Goal: Information Seeking & Learning: Check status

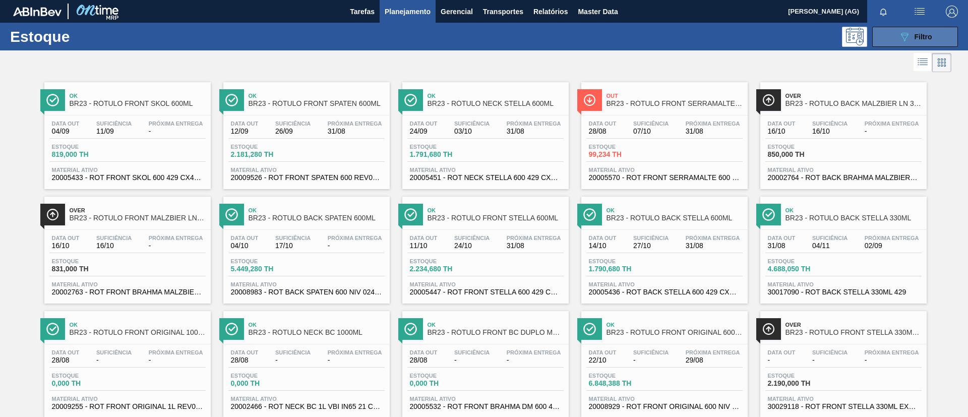
click at [887, 31] on button "089F7B8B-B2A5-4AFE-B5C0-19BA573D28AC Filtro" at bounding box center [915, 37] width 86 height 20
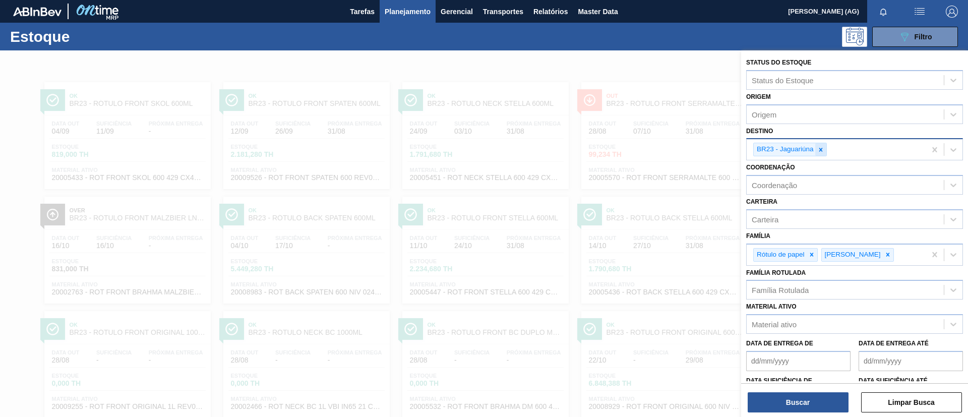
click at [817, 151] on icon at bounding box center [820, 149] width 7 height 7
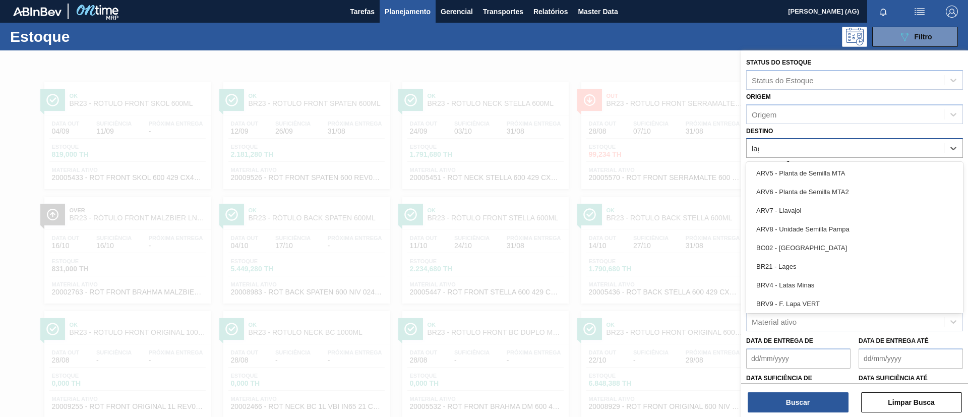
type input "lage"
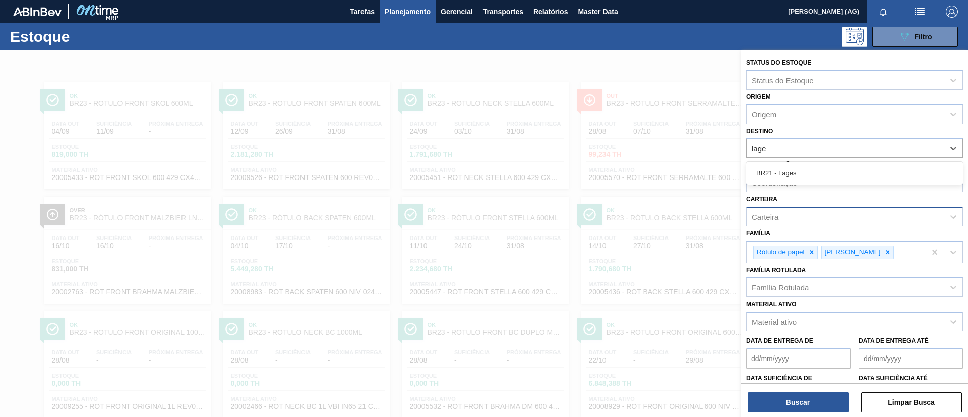
drag, startPoint x: 821, startPoint y: 177, endPoint x: 809, endPoint y: 213, distance: 37.9
click at [821, 177] on div "BR21 - Lages" at bounding box center [854, 173] width 217 height 19
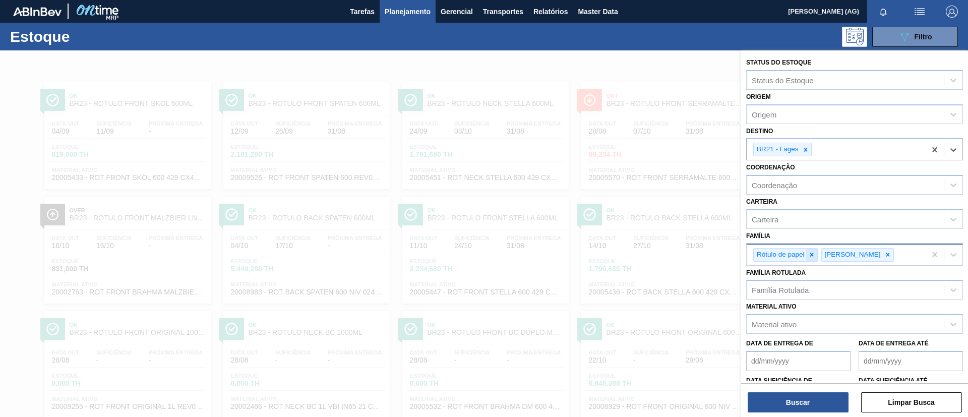
click at [812, 253] on icon at bounding box center [811, 254] width 4 height 4
click at [816, 252] on icon at bounding box center [819, 254] width 7 height 7
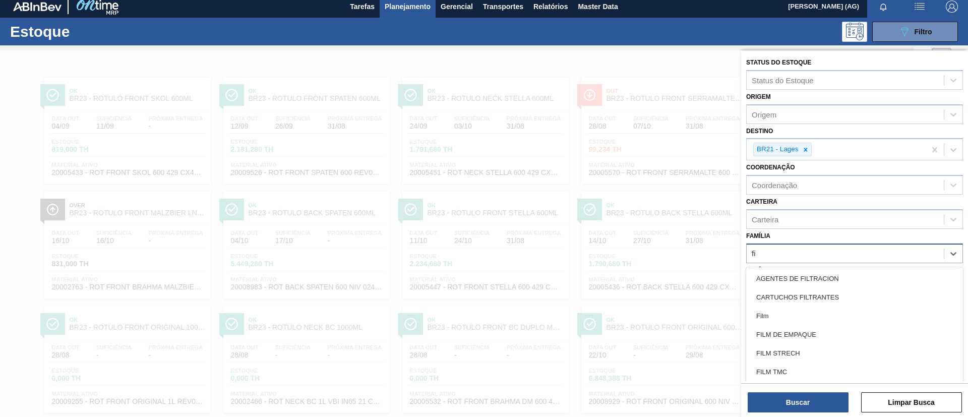
scroll to position [6, 0]
type input "filme"
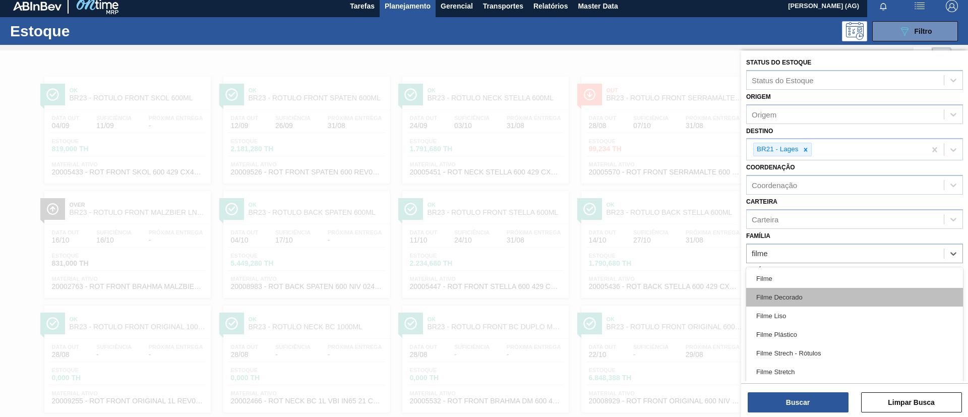
click at [803, 299] on div "Filme Decorado" at bounding box center [854, 297] width 217 height 19
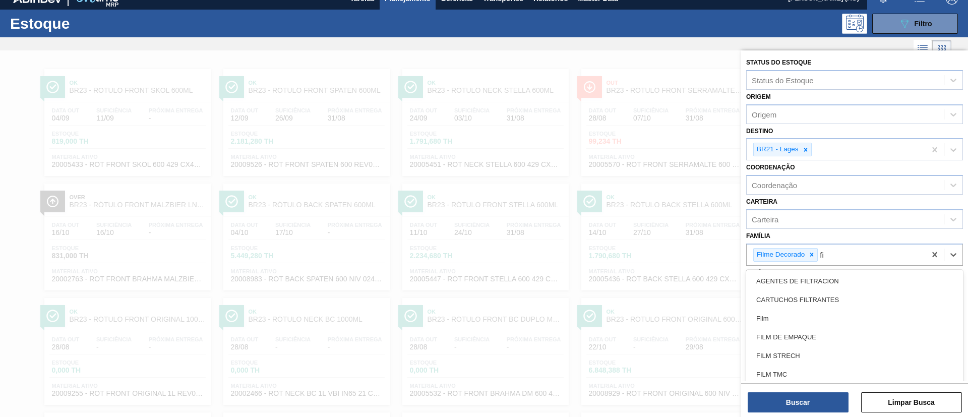
scroll to position [14, 0]
type input "filme"
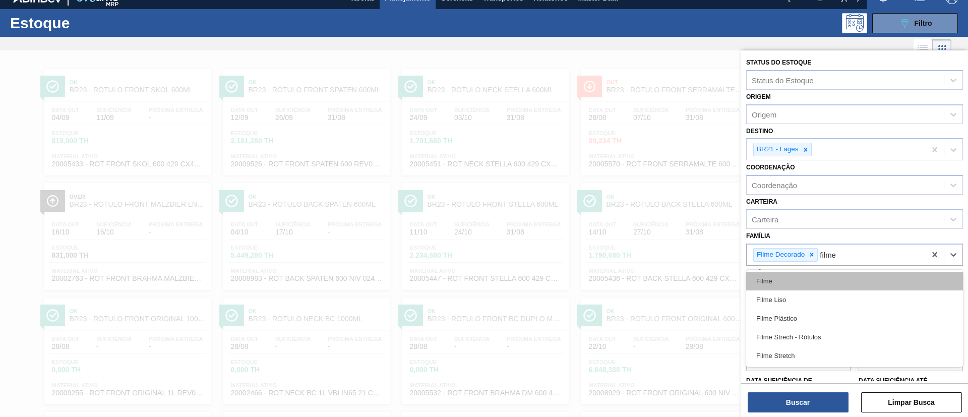
click at [795, 284] on div "Filme" at bounding box center [854, 281] width 217 height 19
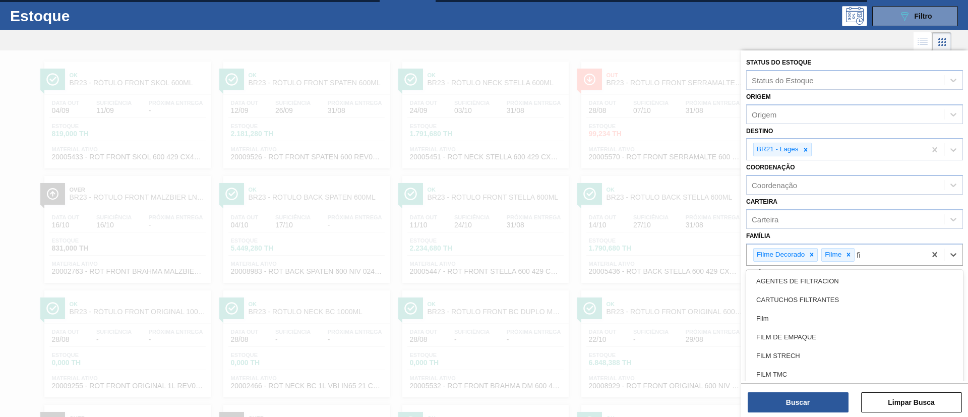
scroll to position [22, 0]
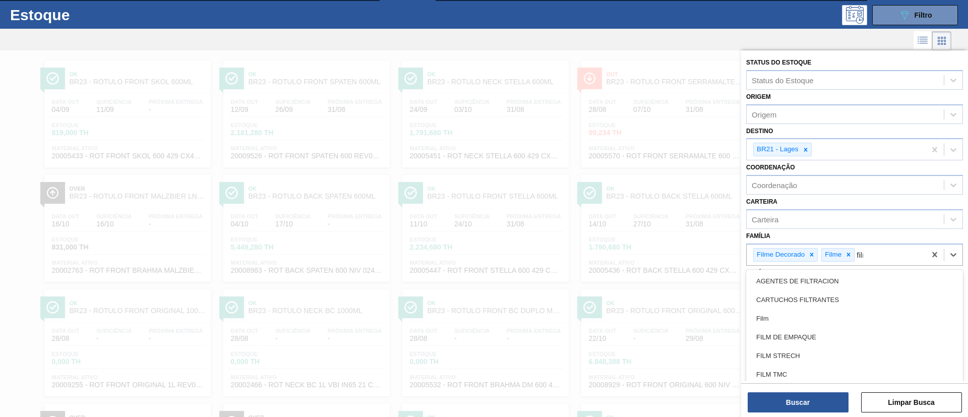
type input "filme"
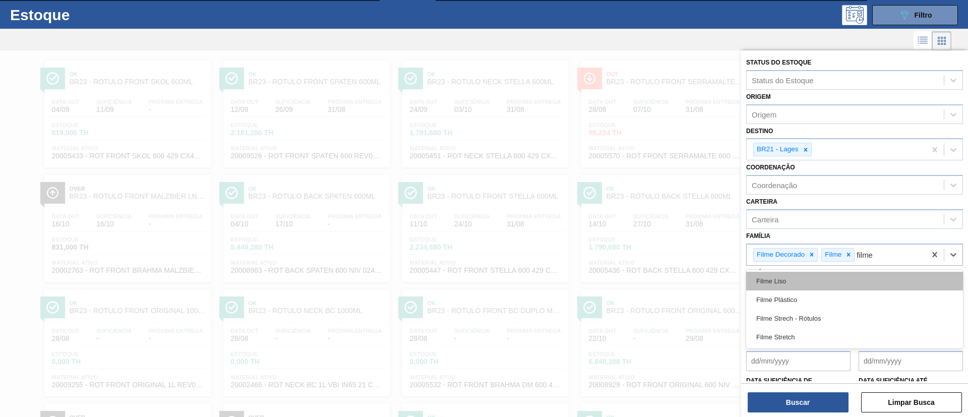
click at [794, 281] on div "Filme Liso" at bounding box center [854, 281] width 217 height 19
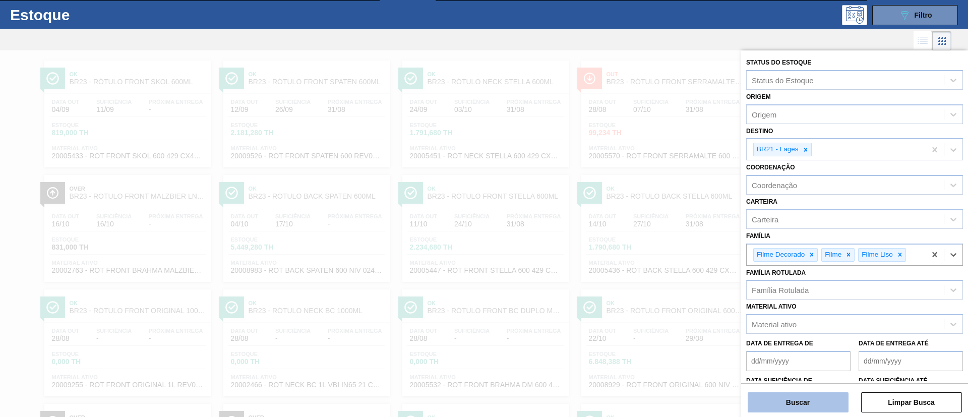
click at [797, 402] on button "Buscar" at bounding box center [797, 402] width 101 height 20
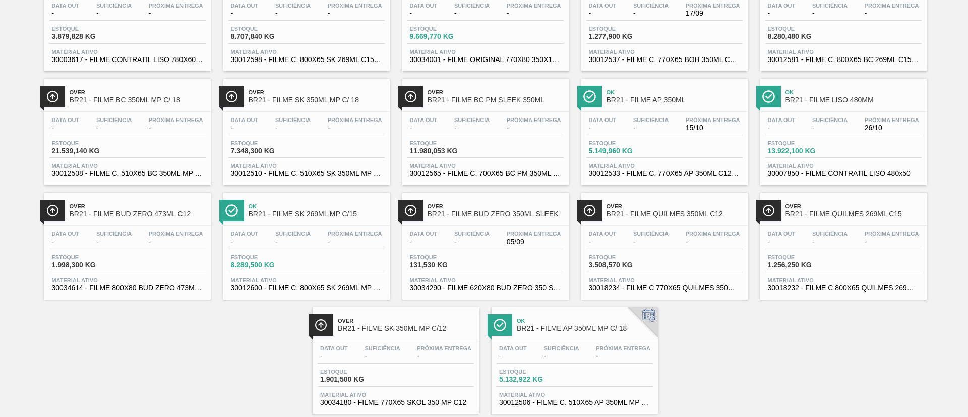
scroll to position [598, 0]
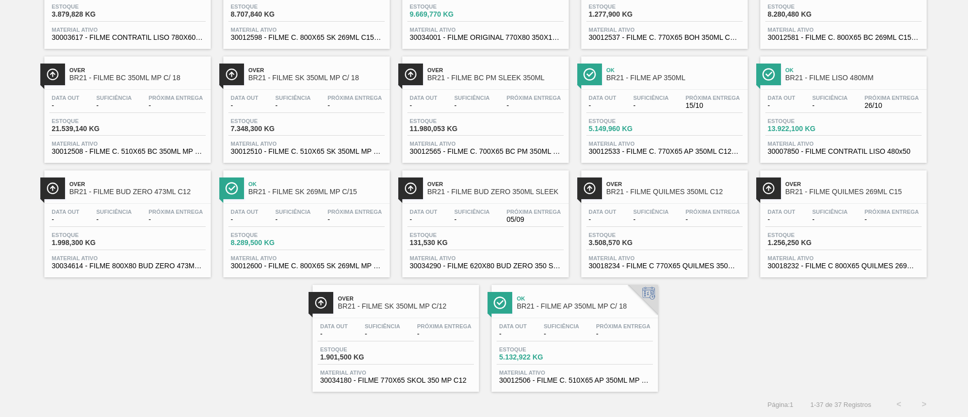
click at [58, 191] on div at bounding box center [52, 188] width 25 height 22
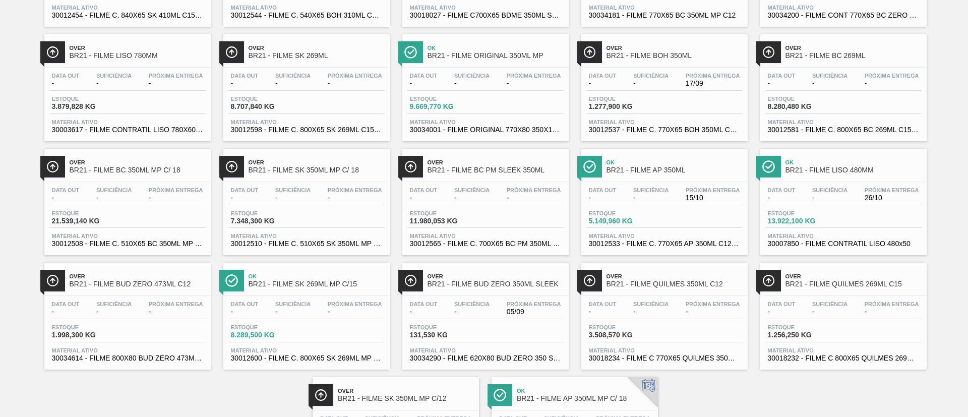
scroll to position [529, 0]
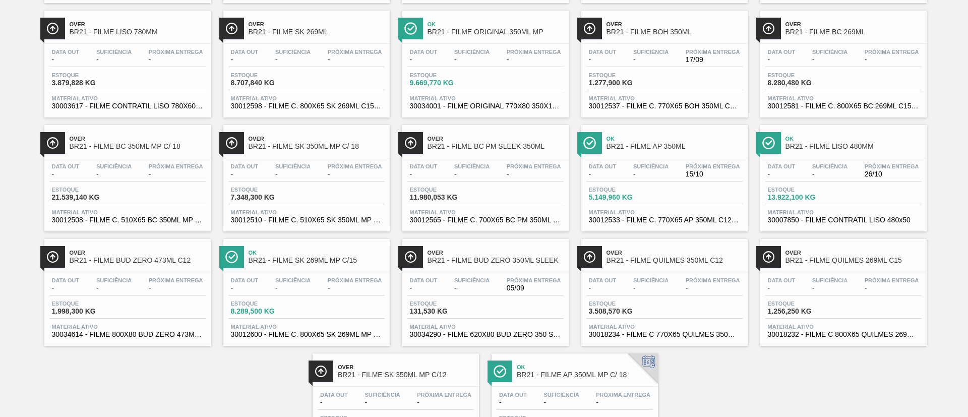
click at [68, 256] on div "Over BR21 - FILME BUD ZERO 473ML C12" at bounding box center [127, 255] width 166 height 23
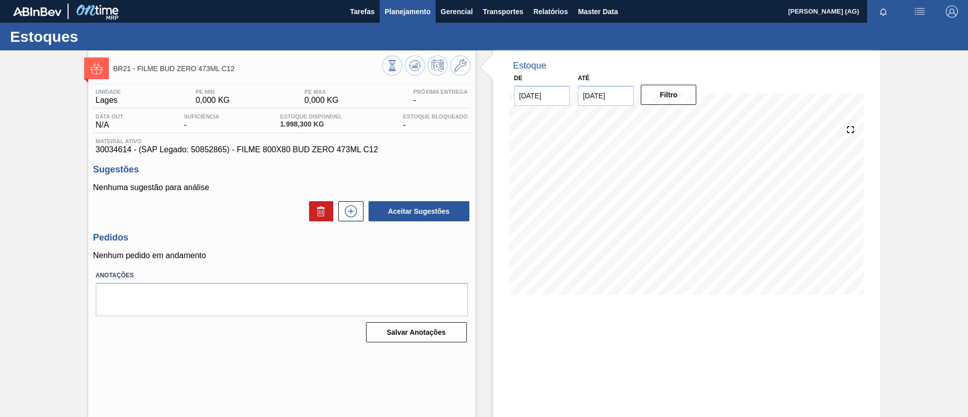
click at [412, 17] on button "Planejamento" at bounding box center [407, 11] width 56 height 23
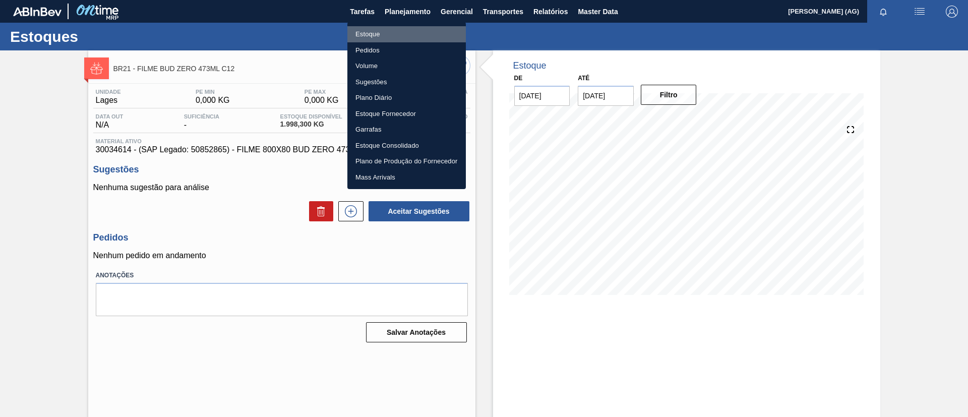
click at [383, 36] on li "Estoque" at bounding box center [406, 34] width 118 height 16
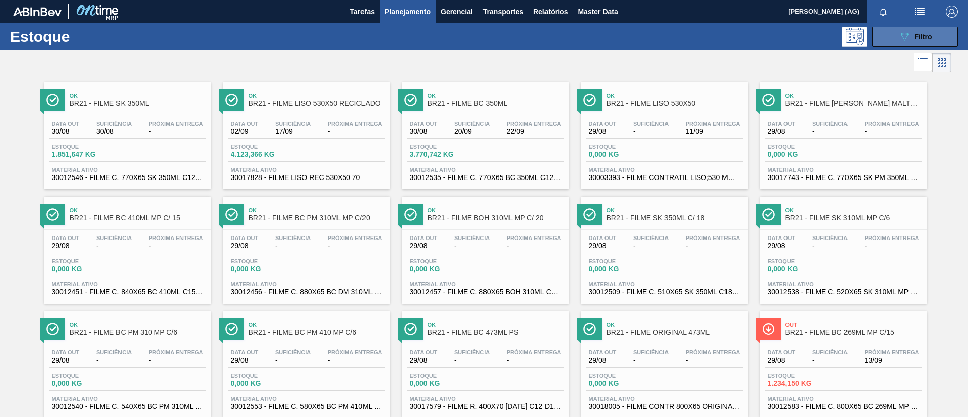
click at [914, 34] on span "Filtro" at bounding box center [923, 37] width 18 height 8
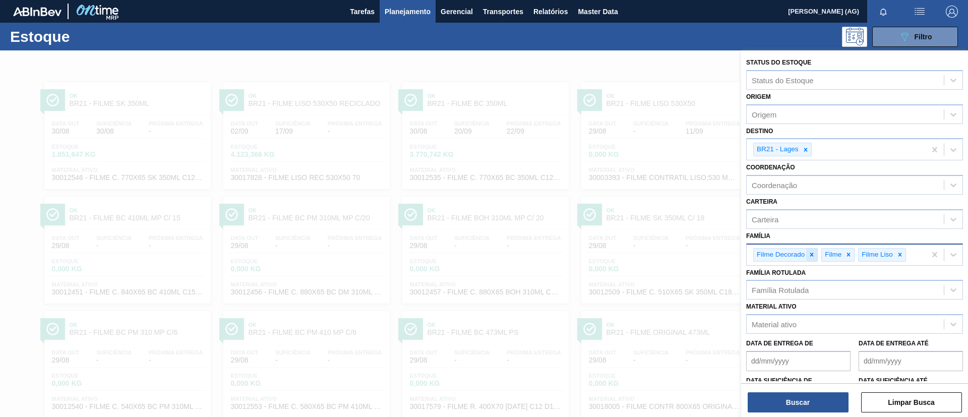
click at [814, 255] on icon at bounding box center [811, 254] width 7 height 7
click at [828, 257] on icon at bounding box center [831, 254] width 7 height 7
click at [783, 256] on icon at bounding box center [780, 254] width 7 height 7
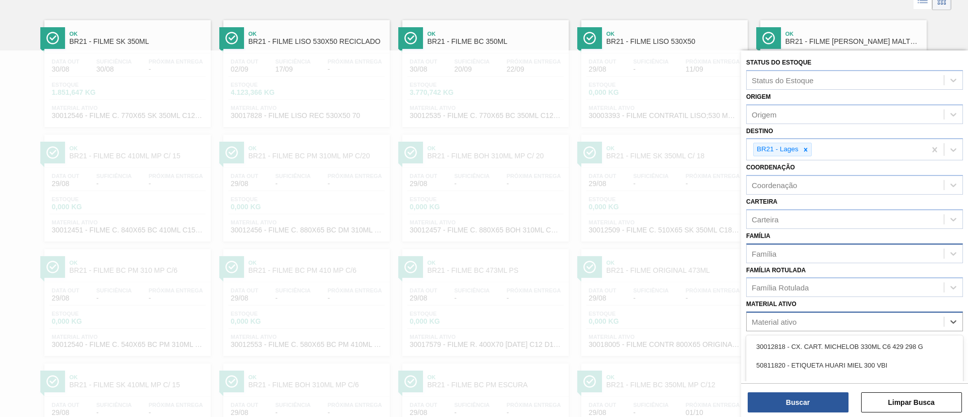
click at [809, 325] on div "Material ativo" at bounding box center [844, 321] width 197 height 15
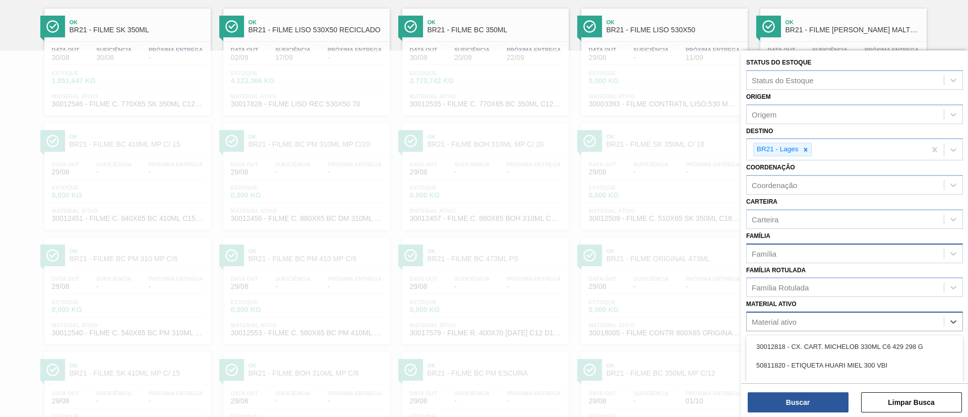
scroll to position [74, 0]
paste ativo "30017752"
type ativo "30017752"
drag, startPoint x: 814, startPoint y: 345, endPoint x: 819, endPoint y: 353, distance: 9.1
click at [814, 345] on div "30017752 - CX. CART. BUD ZERO 350ML C8 429" at bounding box center [854, 346] width 217 height 19
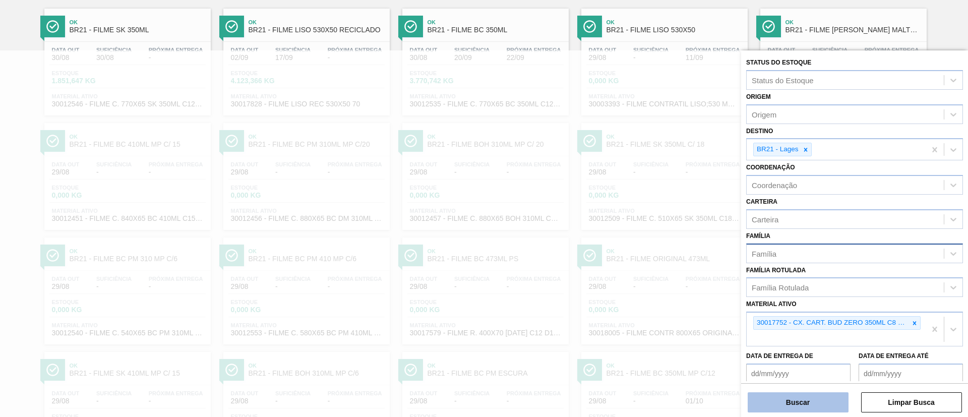
click at [823, 396] on button "Buscar" at bounding box center [797, 402] width 101 height 20
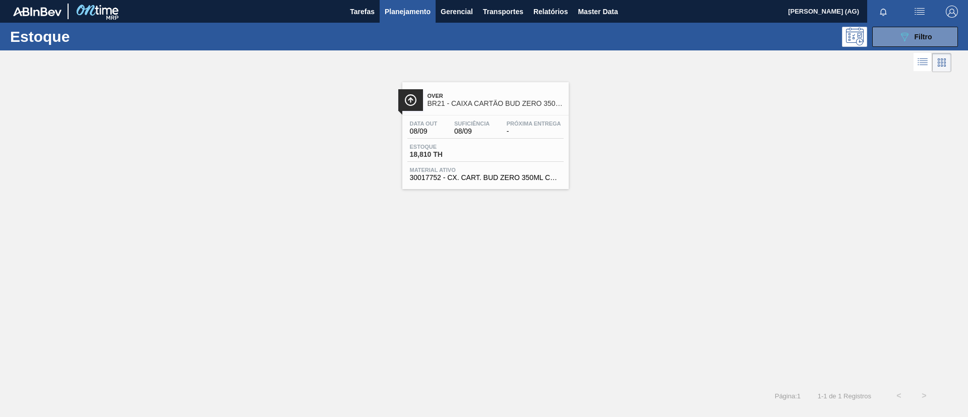
click at [422, 105] on div "Over BR21 - CAIXA CARTÃO BUD ZERO 350ML SLEEK" at bounding box center [485, 98] width 166 height 23
